Goal: Information Seeking & Learning: Understand process/instructions

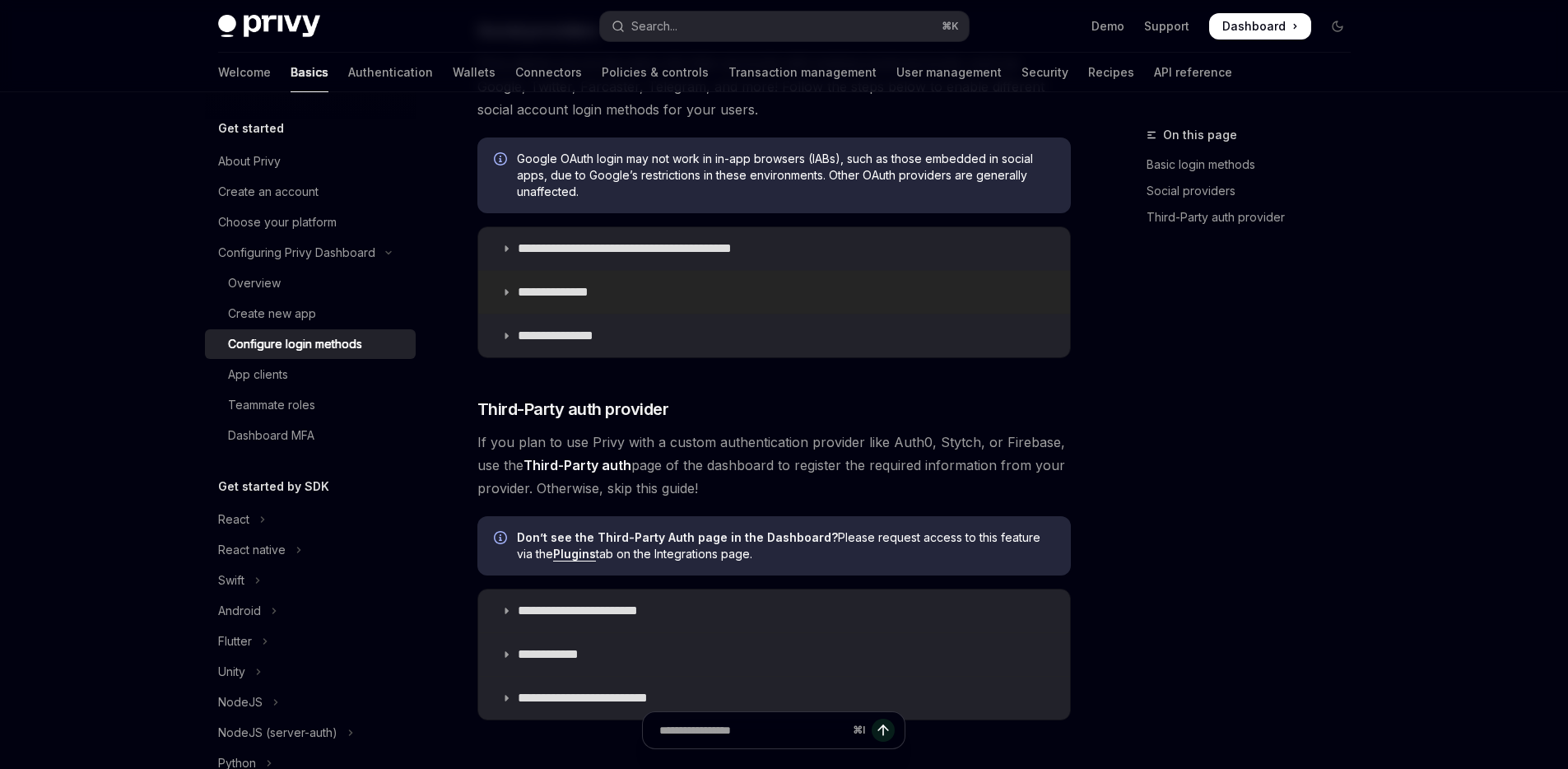
scroll to position [827, 0]
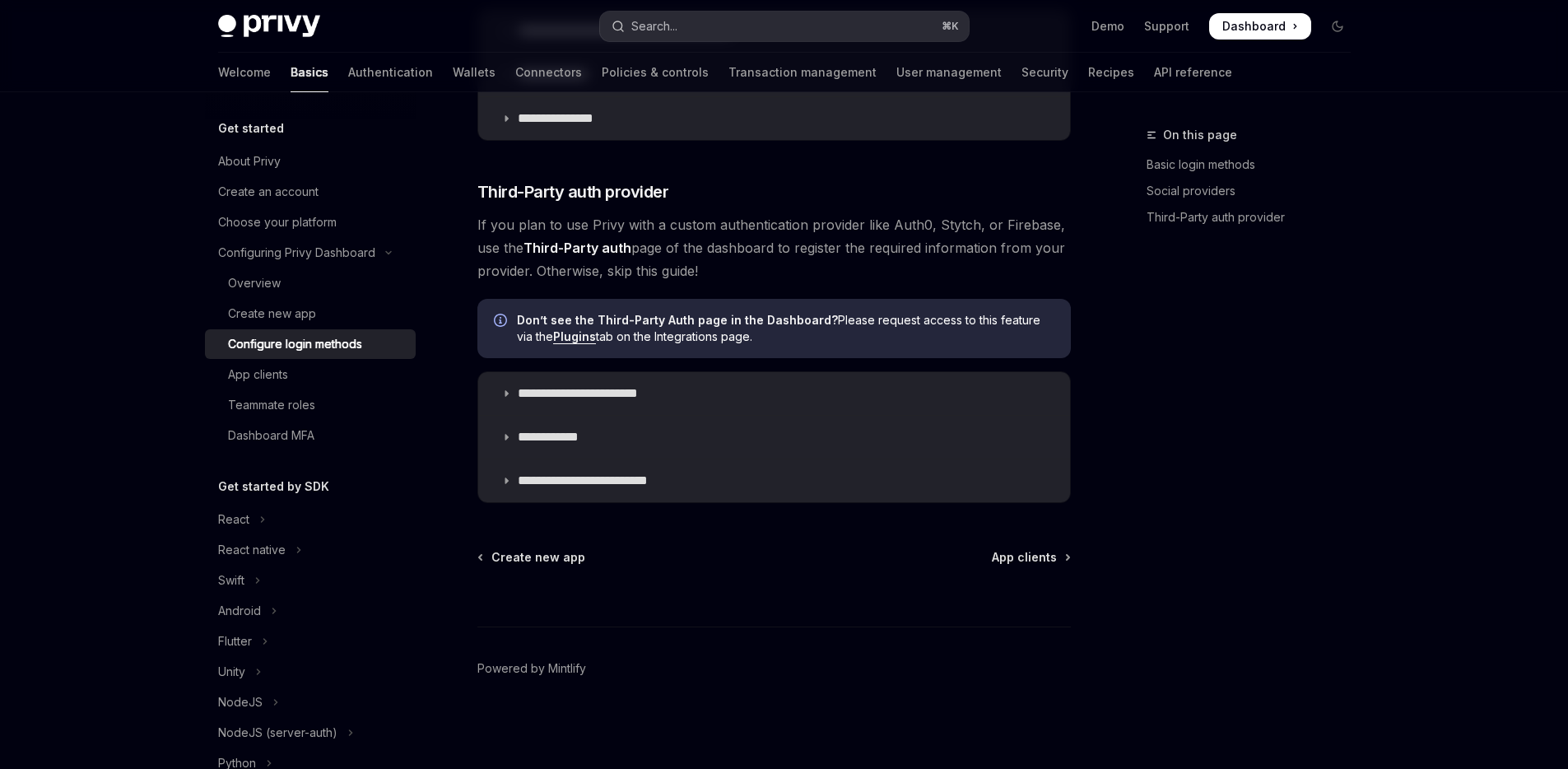
click at [712, 28] on button "Search... ⌘ K" at bounding box center [784, 27] width 369 height 29
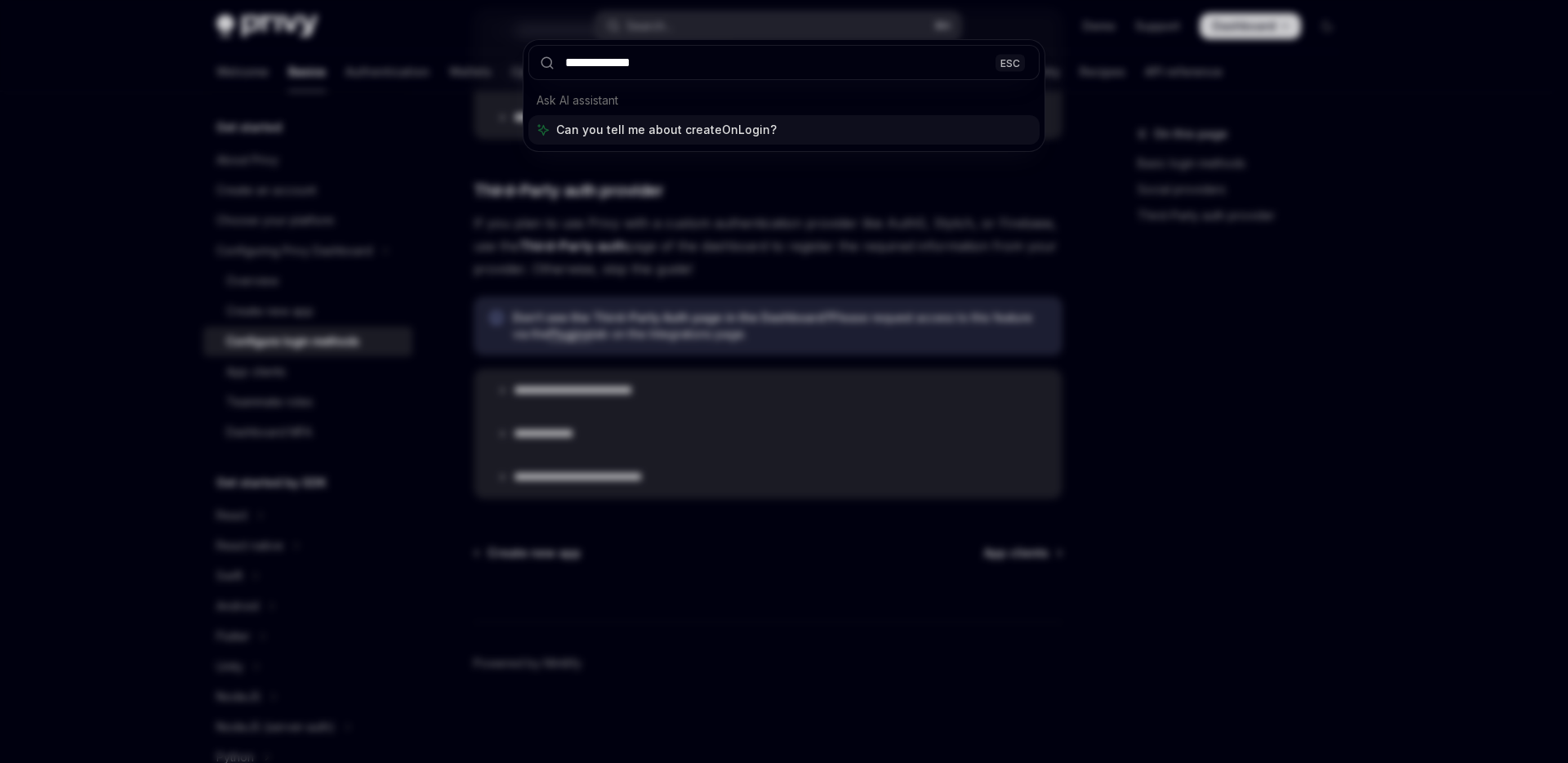
type input "**********"
type textarea "*"
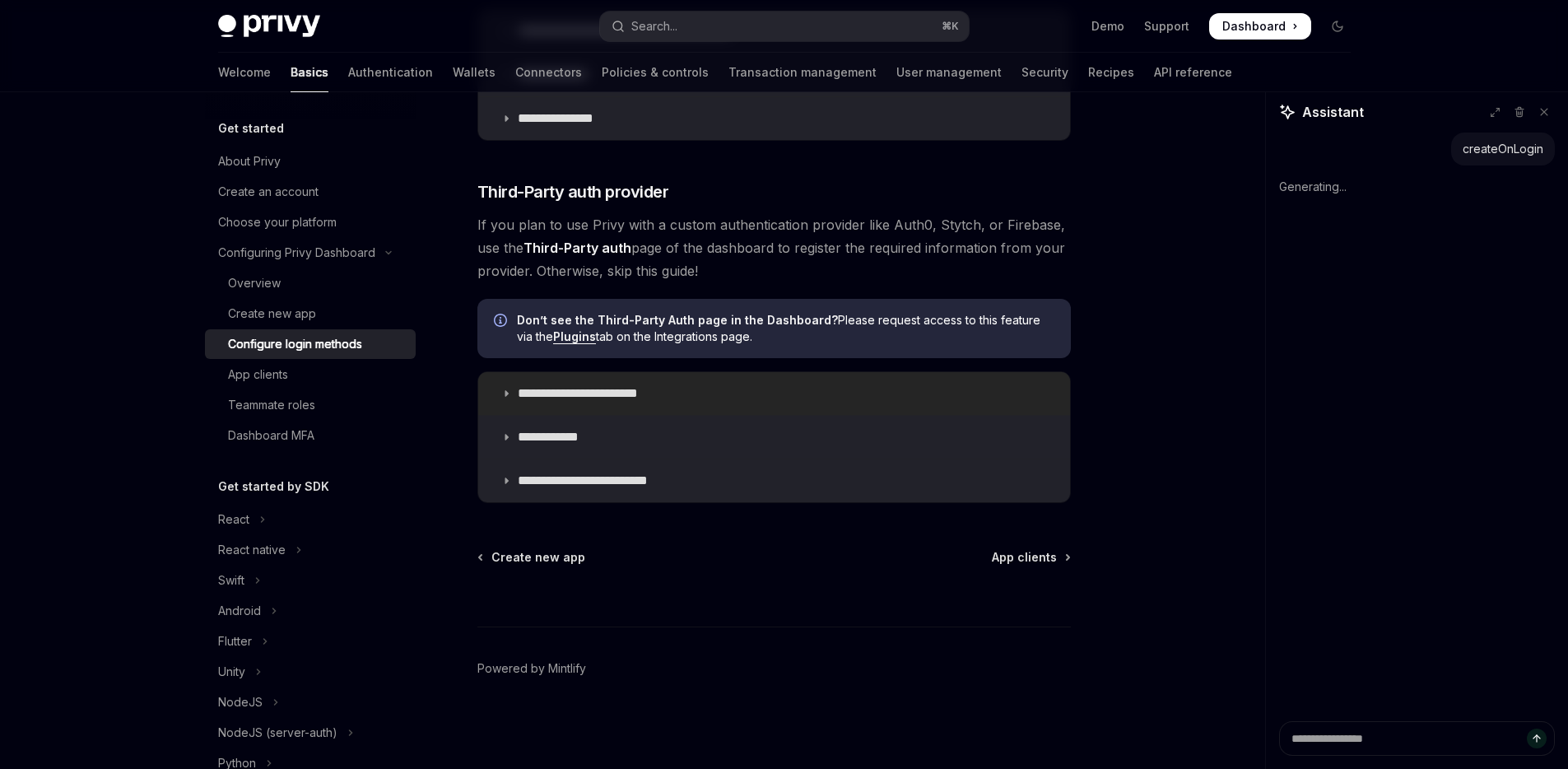
click at [749, 399] on summary "**********" at bounding box center [774, 393] width 592 height 43
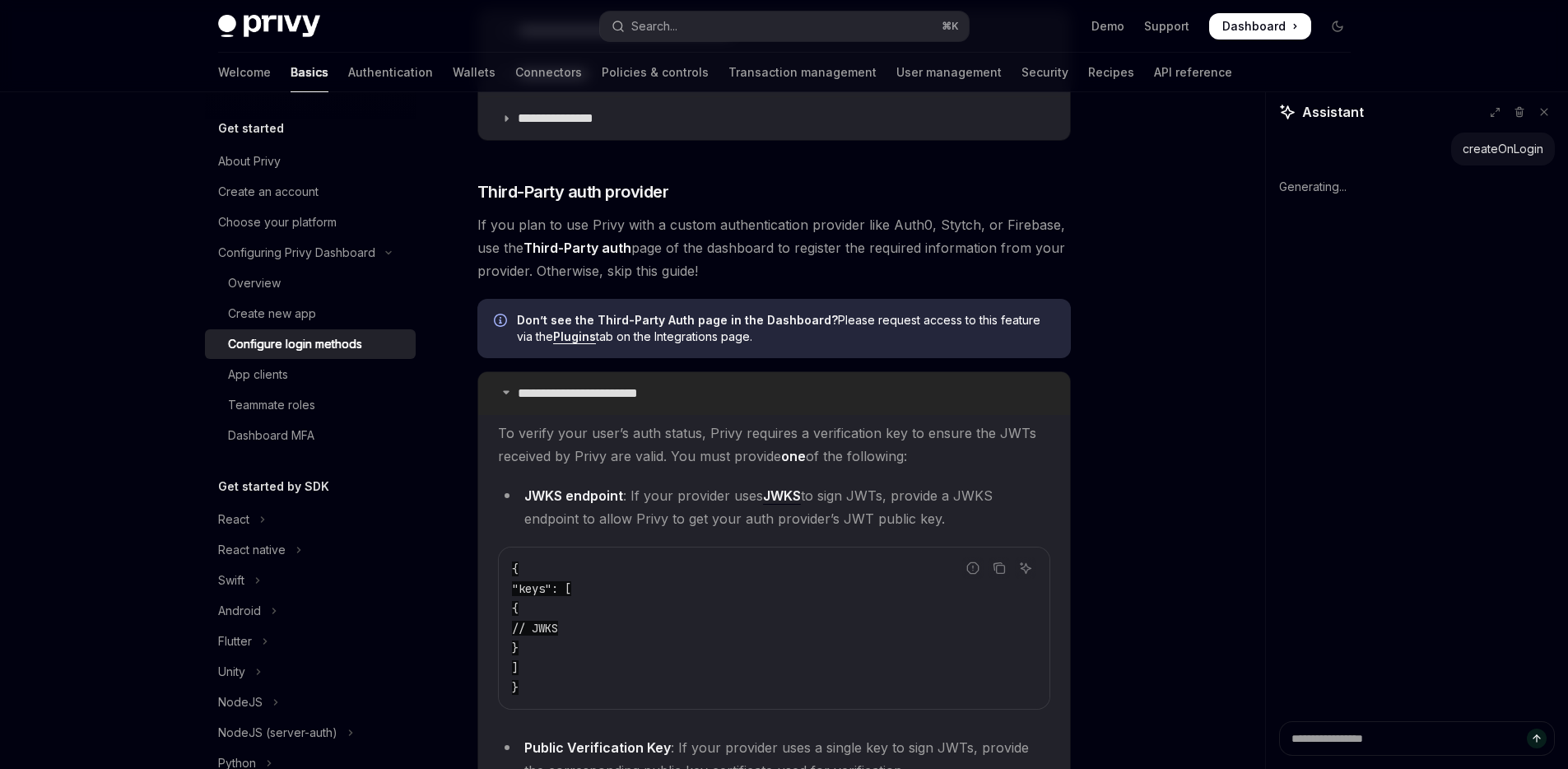
click at [757, 395] on summary "**********" at bounding box center [774, 393] width 592 height 43
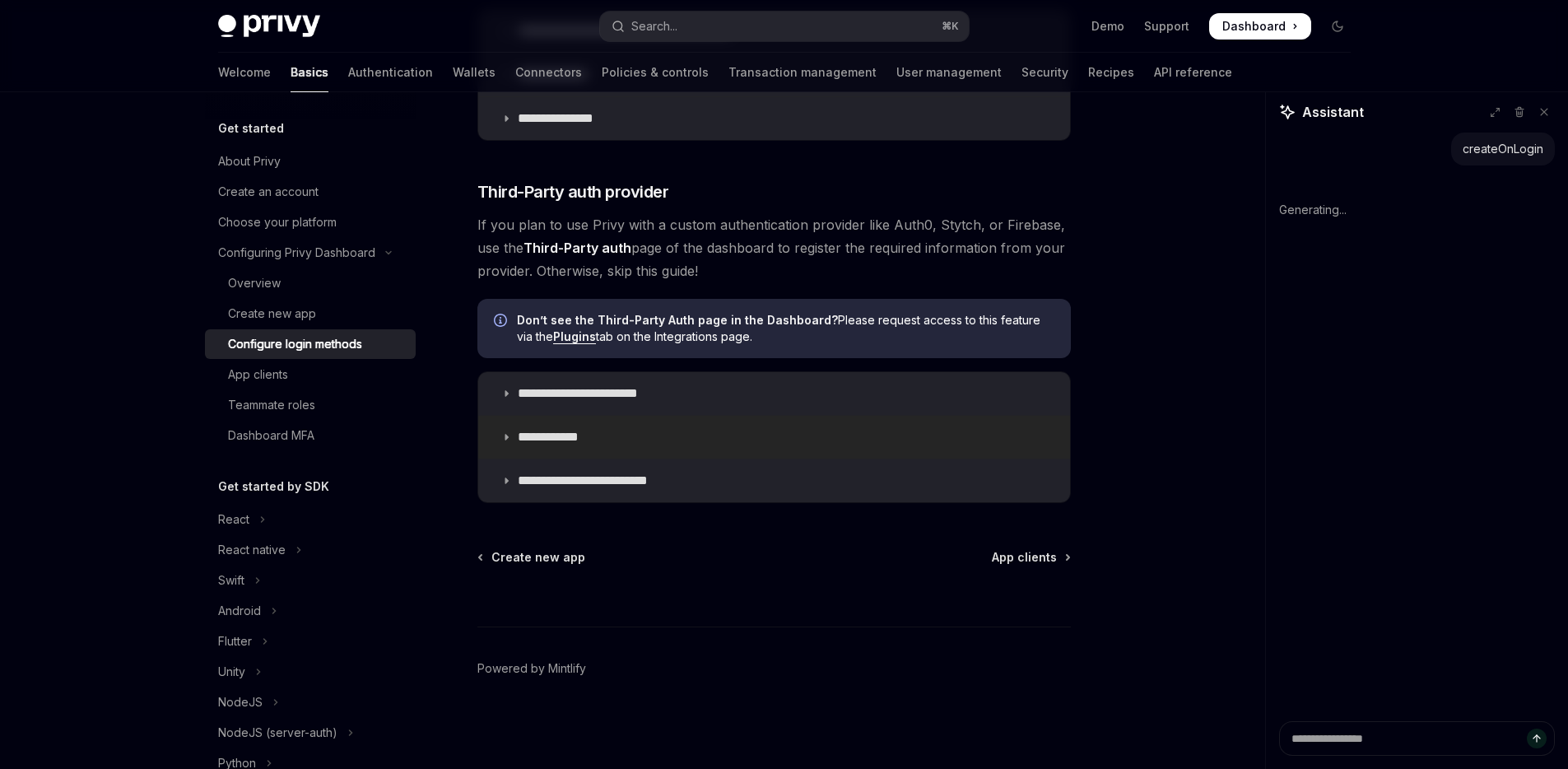
type textarea "*"
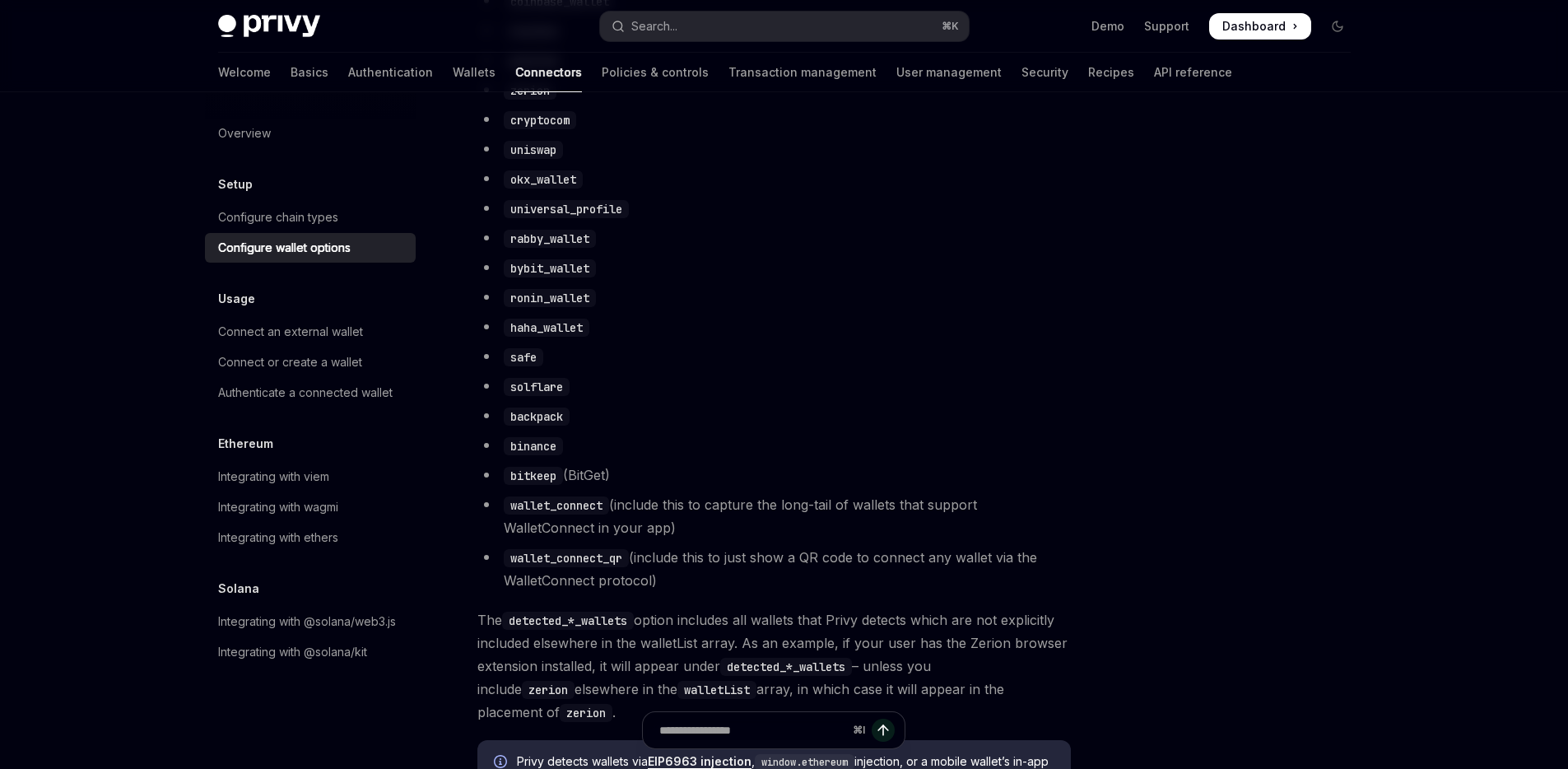
scroll to position [1485, 0]
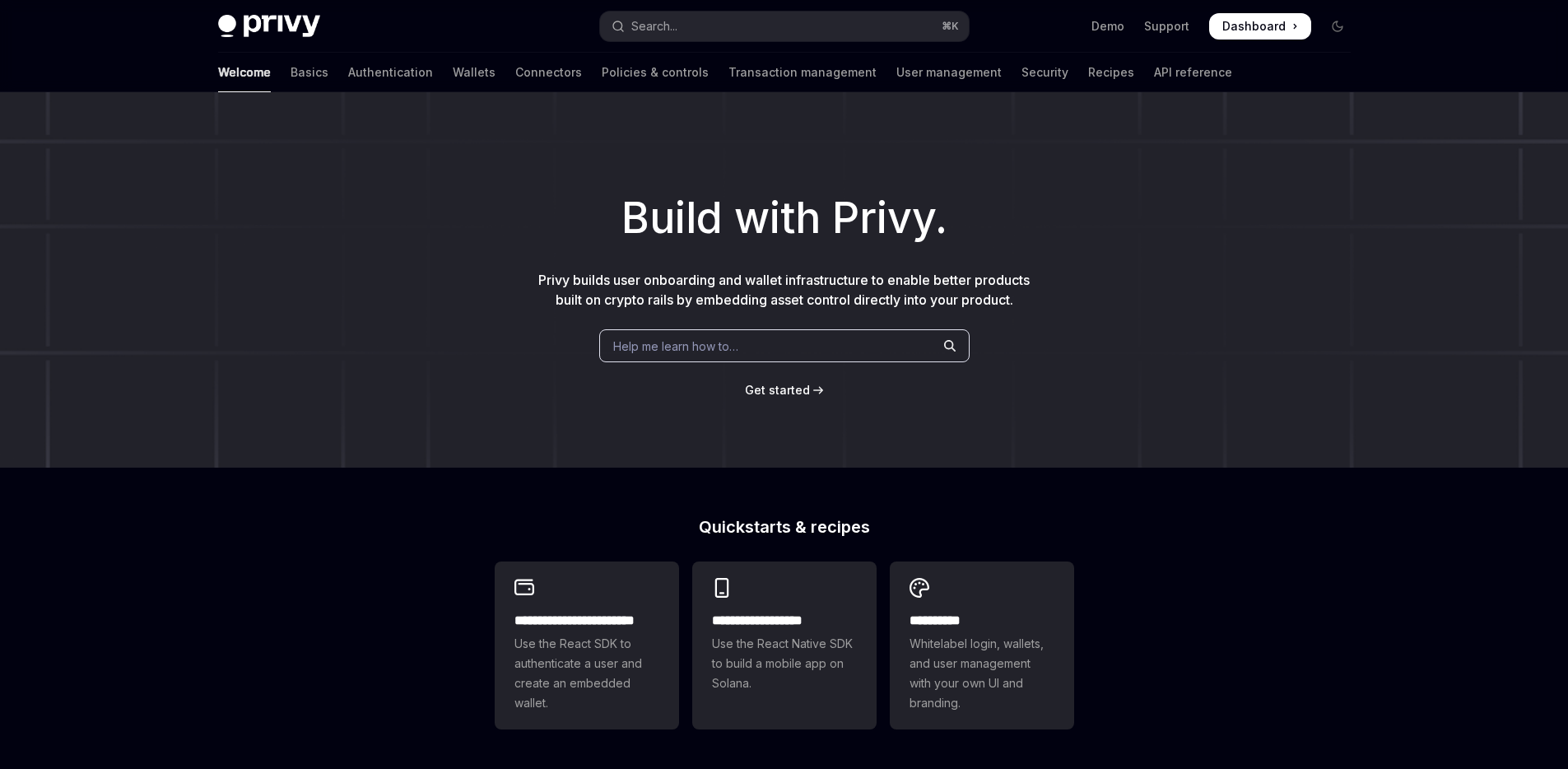
click at [767, 340] on div "Help me learn how to…" at bounding box center [784, 345] width 370 height 33
click at [290, 75] on link "Basics" at bounding box center [309, 72] width 38 height 40
type textarea "*"
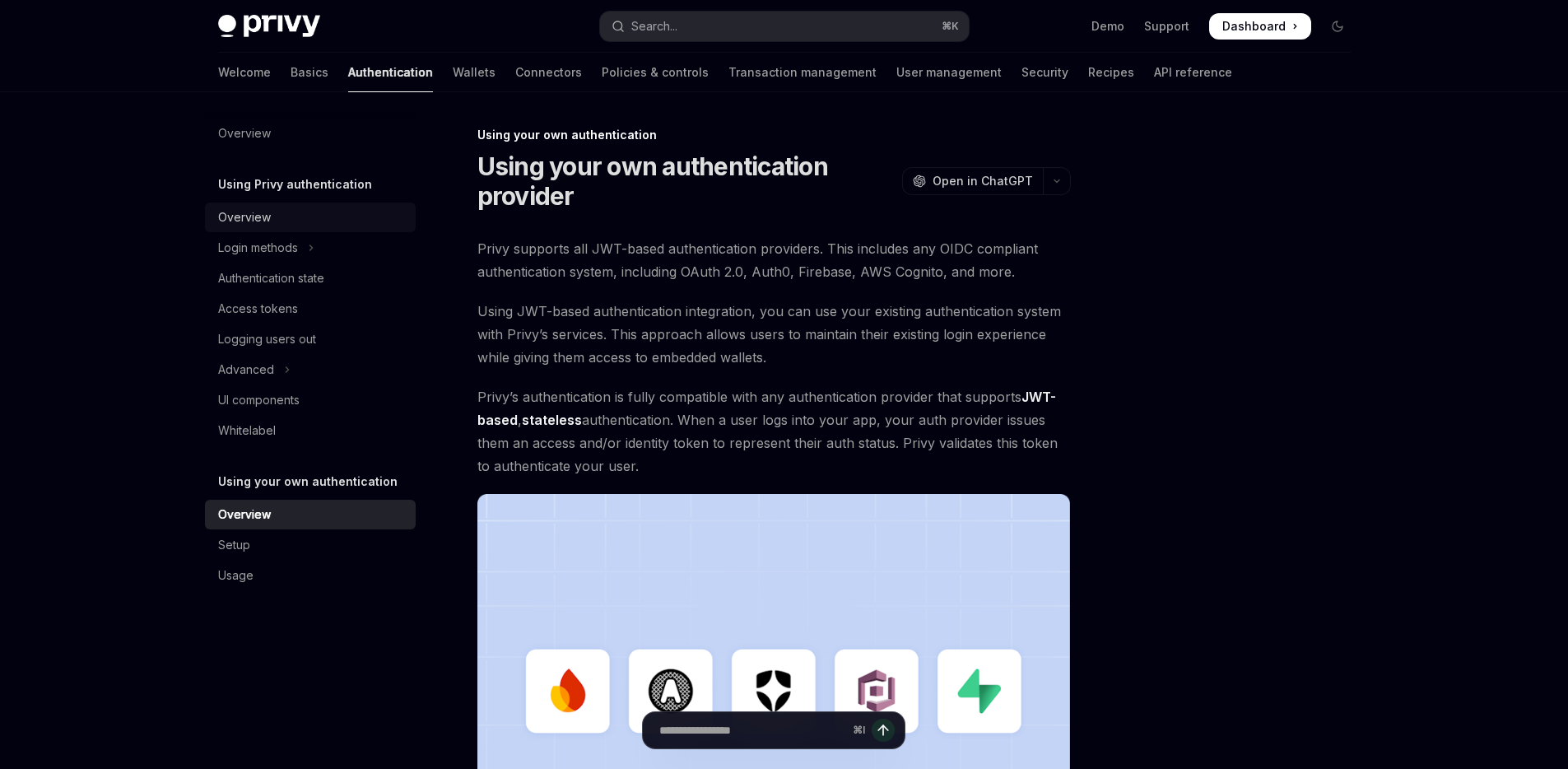
click at [324, 219] on div "Overview" at bounding box center [312, 217] width 187 height 19
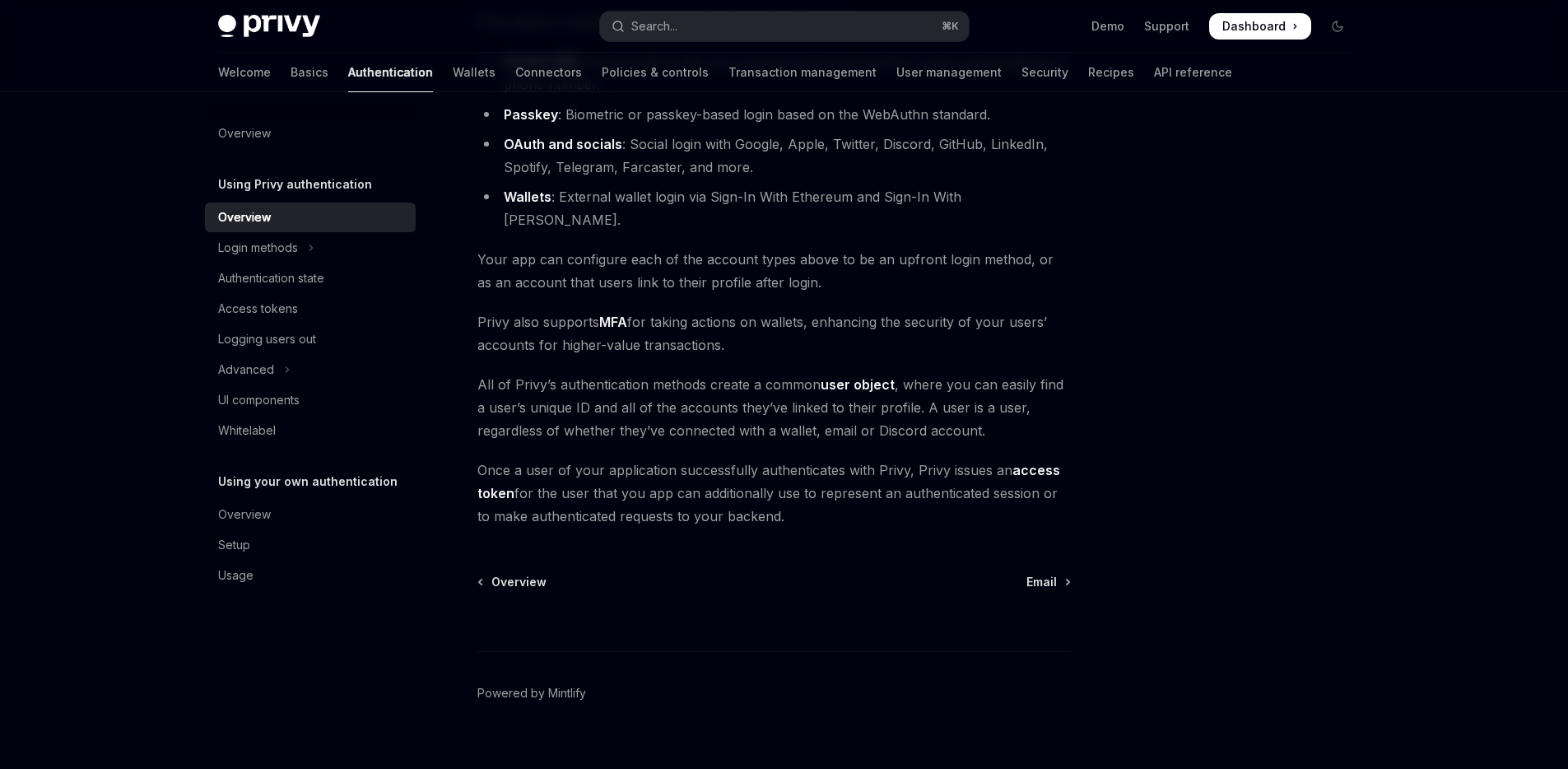
scroll to position [228, 0]
click at [342, 249] on button "Login methods" at bounding box center [310, 247] width 210 height 29
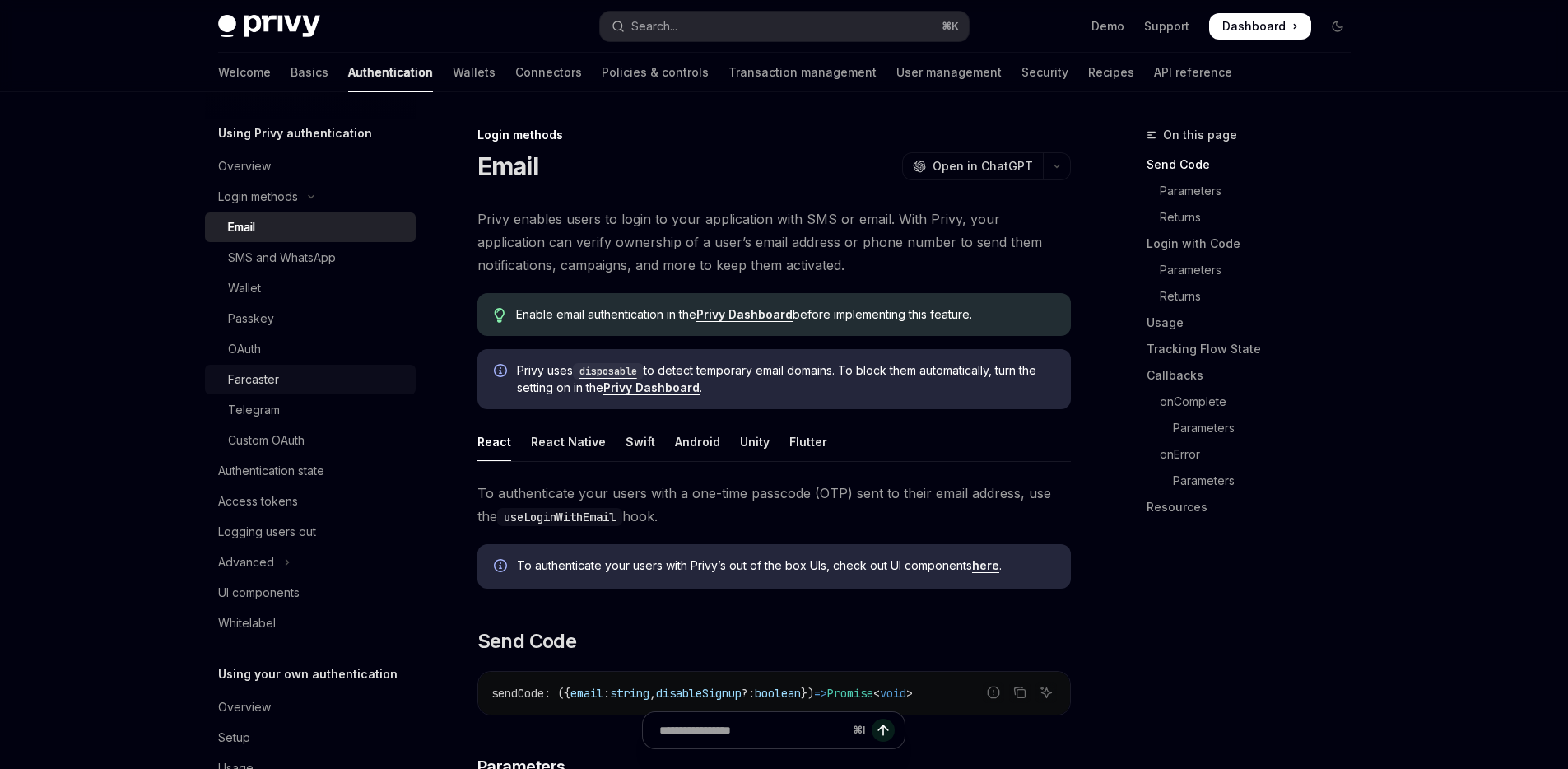
scroll to position [98, 0]
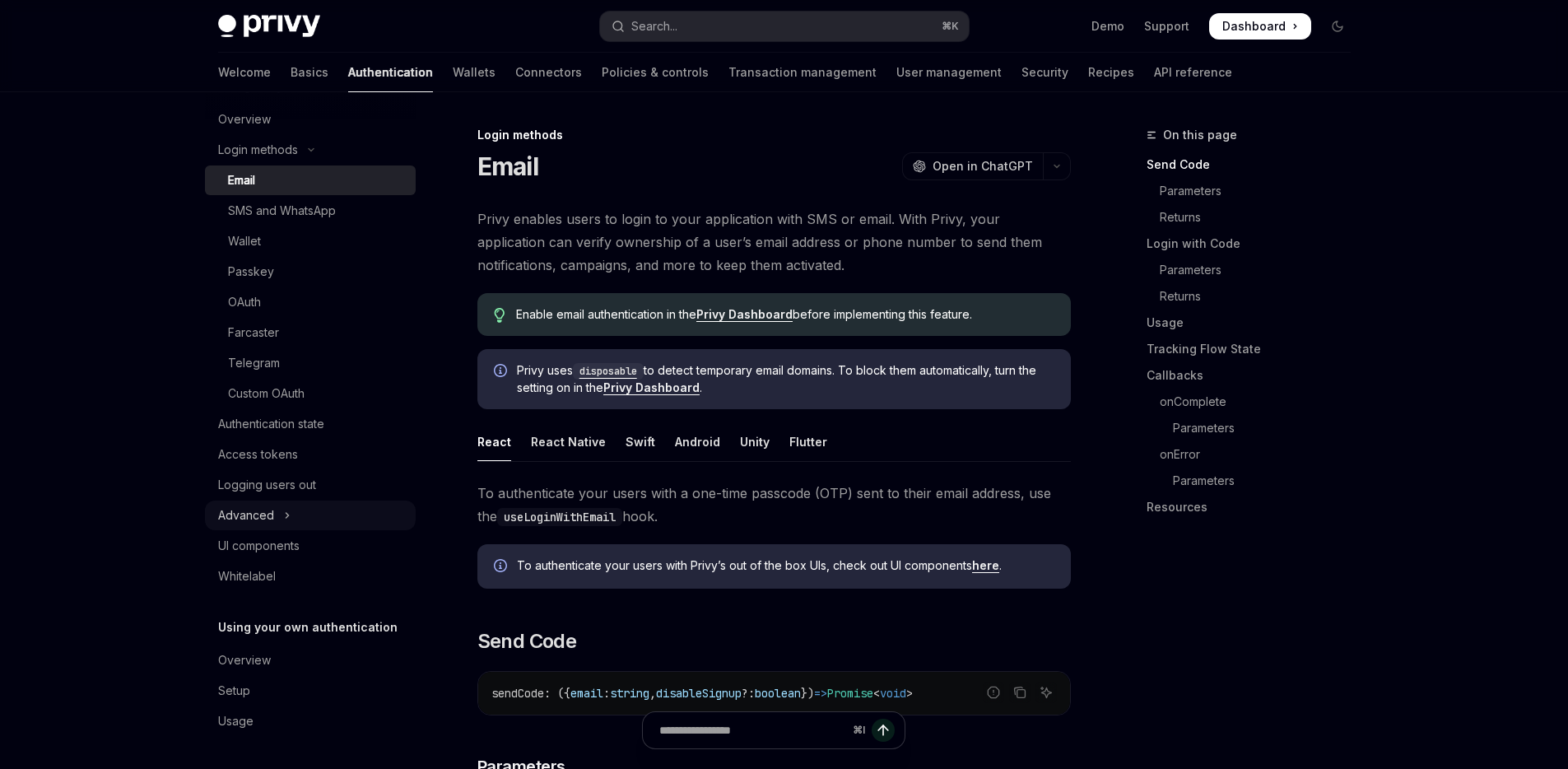
click at [344, 516] on button "Advanced" at bounding box center [310, 515] width 210 height 29
click at [325, 634] on div "UI components" at bounding box center [312, 637] width 187 height 19
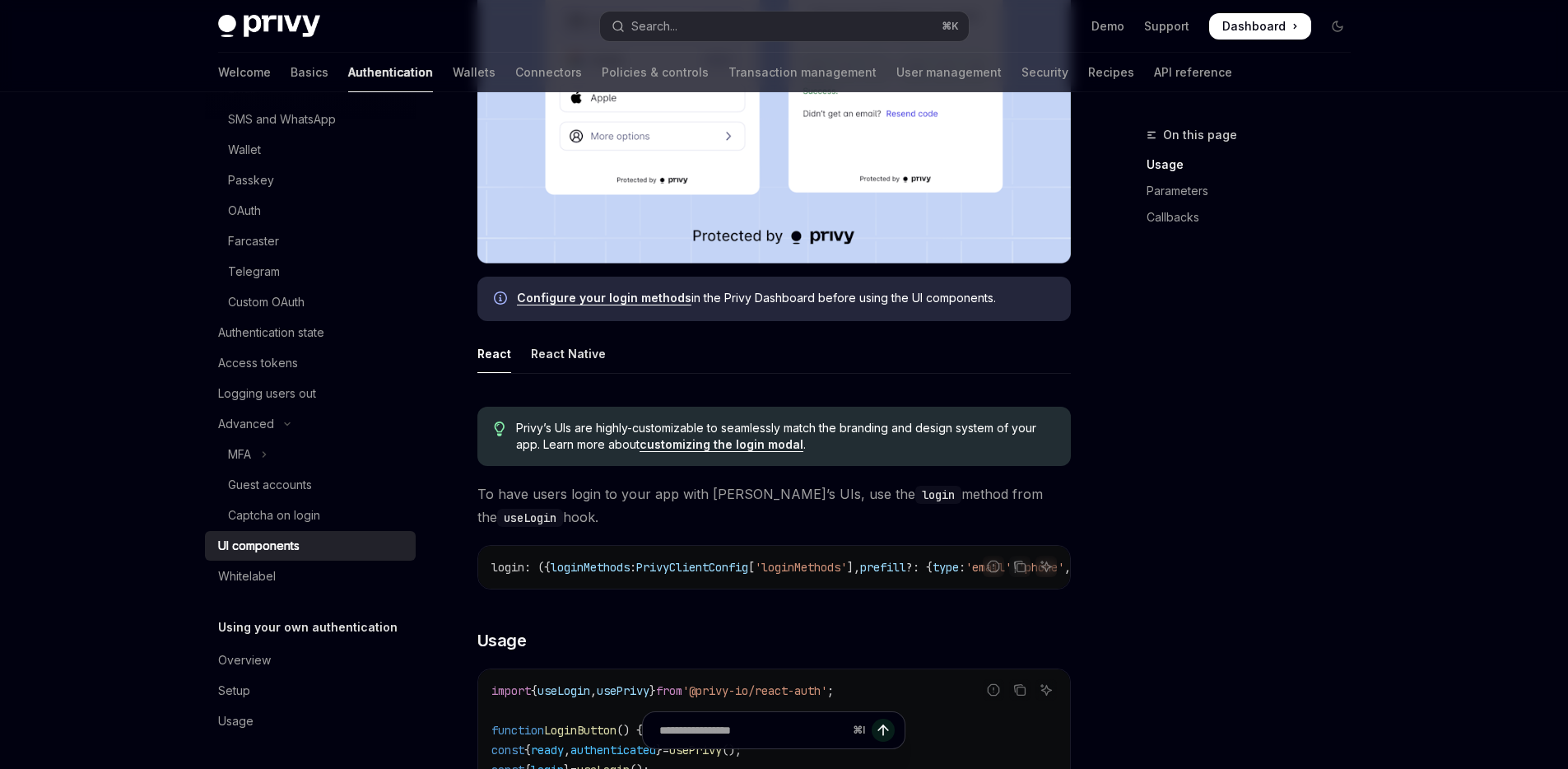
scroll to position [640, 0]
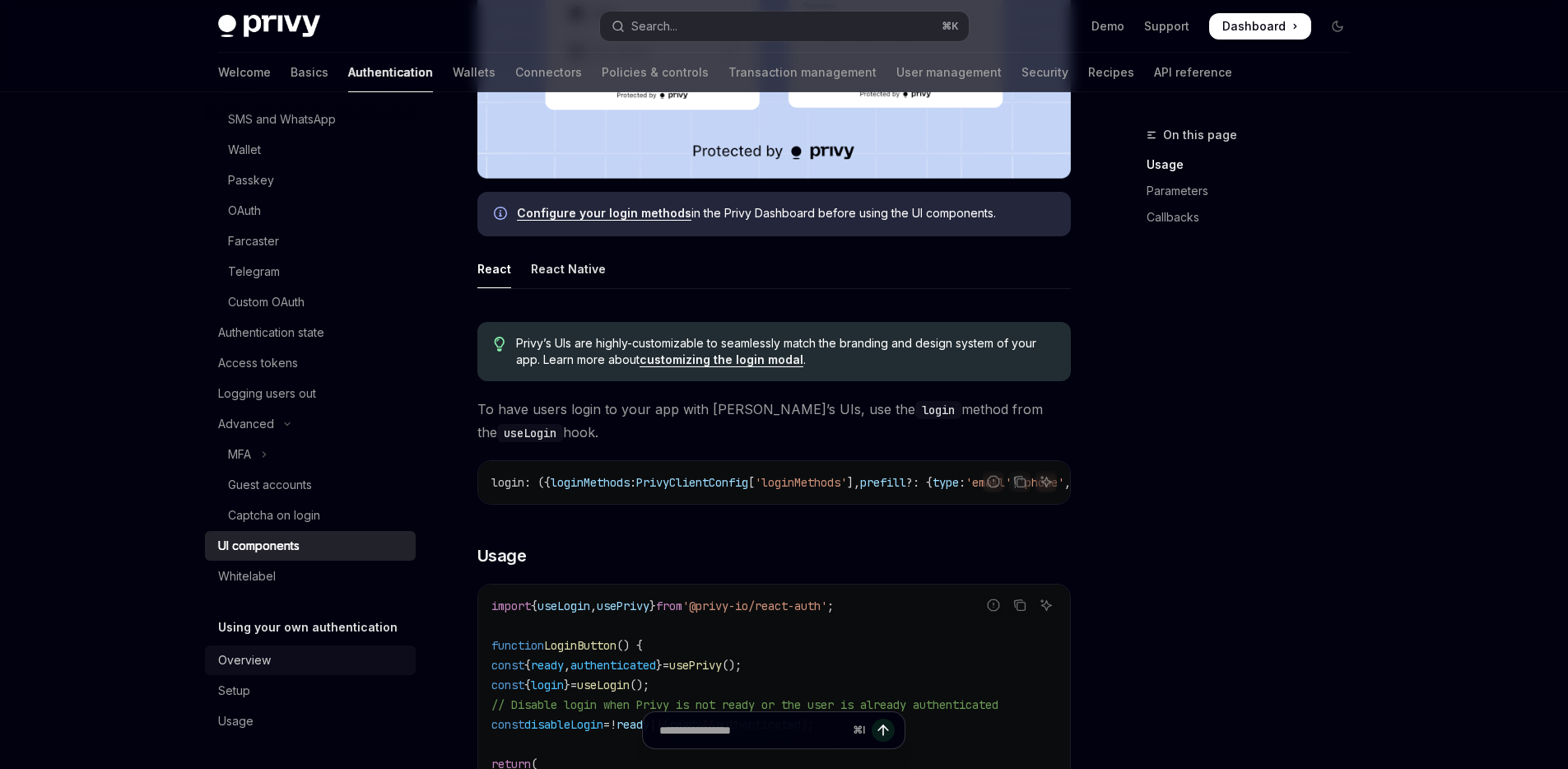
click at [295, 660] on div "Overview" at bounding box center [312, 660] width 187 height 19
type textarea "*"
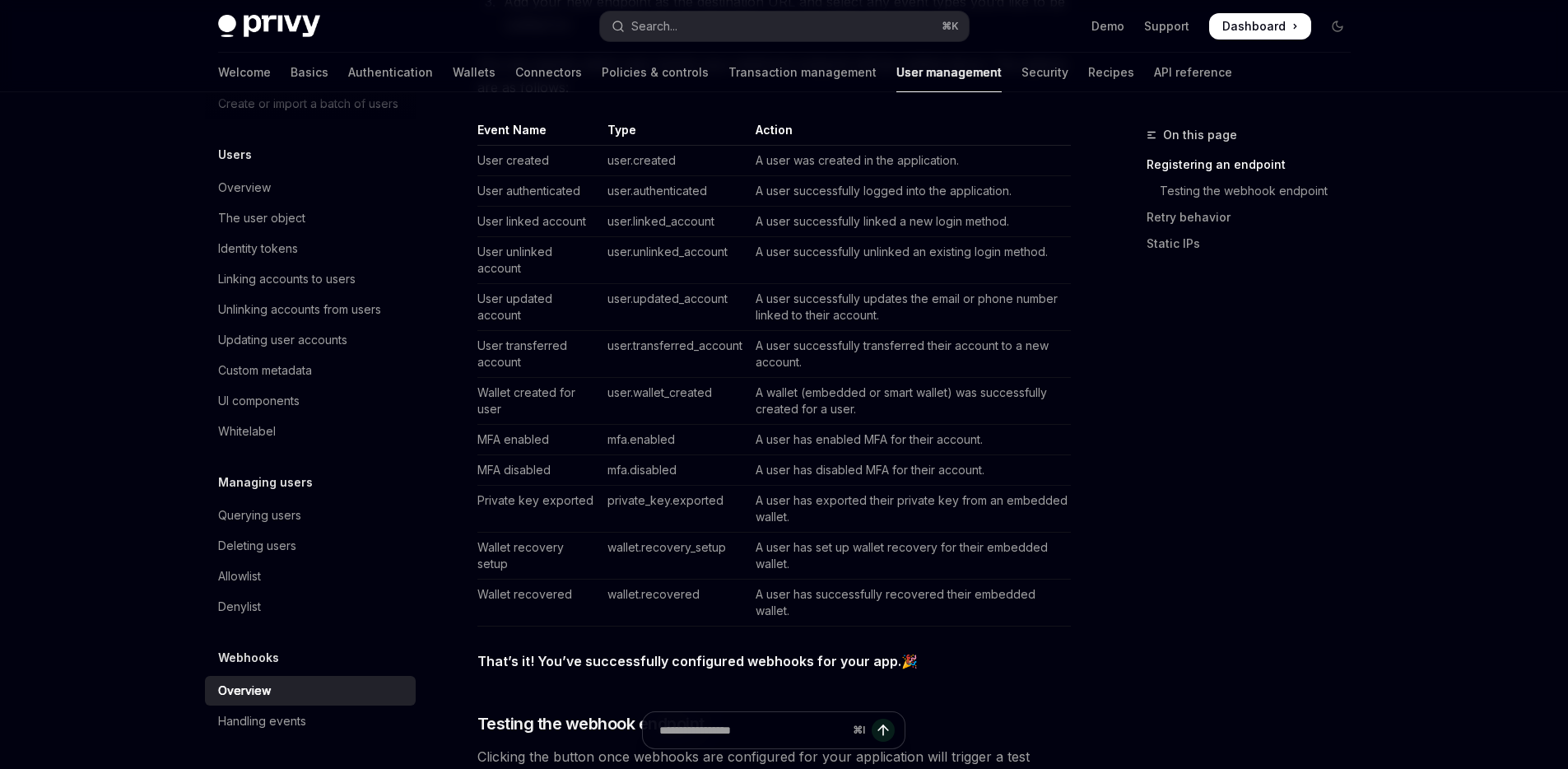
scroll to position [1040, 0]
click at [644, 383] on td "user.wallet_created" at bounding box center [675, 400] width 148 height 47
click at [649, 397] on td "user.wallet_created" at bounding box center [675, 400] width 148 height 47
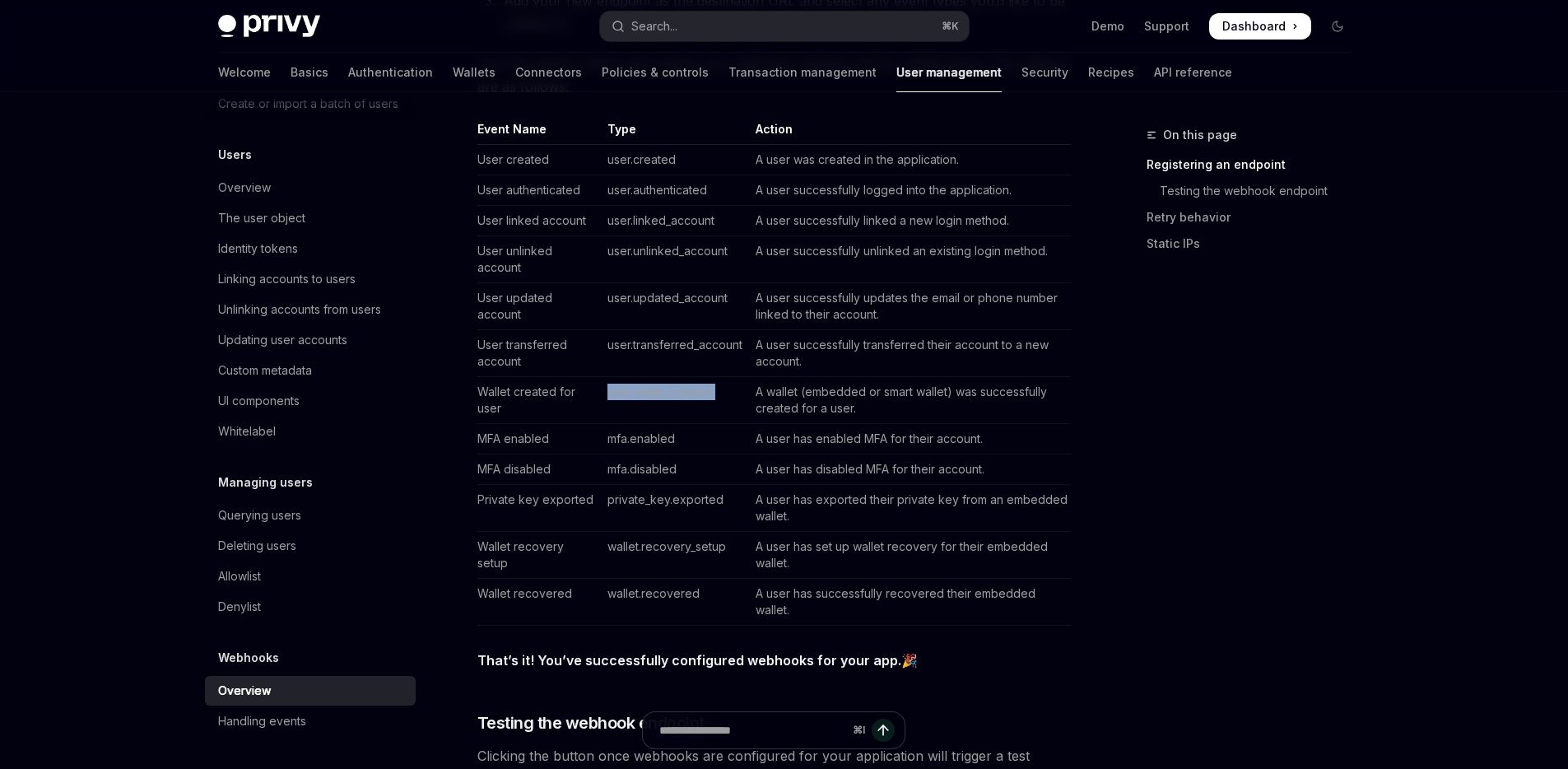
copy td "user.wallet_created"
click at [604, 161] on td "user.created" at bounding box center [675, 160] width 148 height 30
drag, startPoint x: 608, startPoint y: 161, endPoint x: 726, endPoint y: 163, distance: 118.0
click at [726, 163] on td "user.created" at bounding box center [675, 160] width 148 height 30
copy td "user.created"
